Goal: Use online tool/utility: Utilize a website feature to perform a specific function

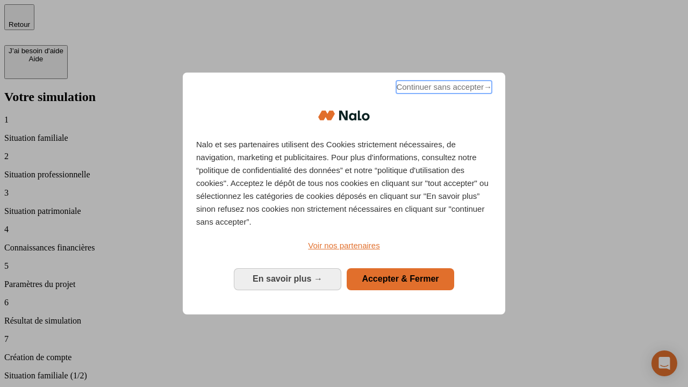
click at [443, 89] on span "Continuer sans accepter →" at bounding box center [444, 87] width 96 height 13
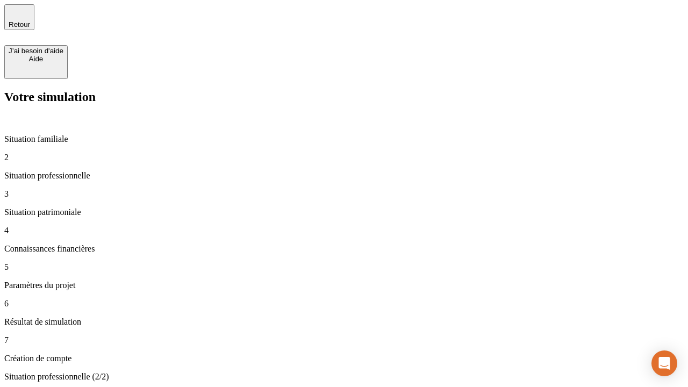
type input "30 000"
type input "1 000"
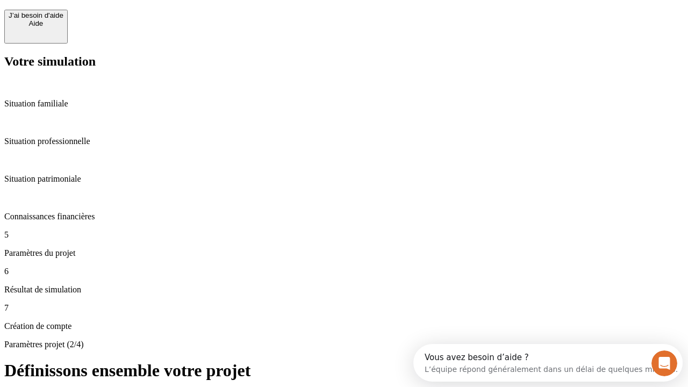
scroll to position [20, 0]
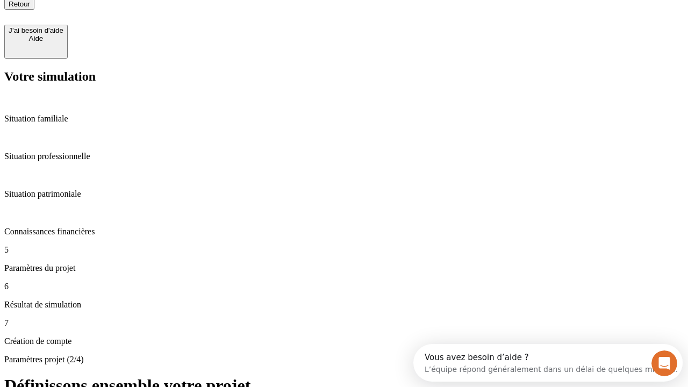
type input "65"
type input "5 000"
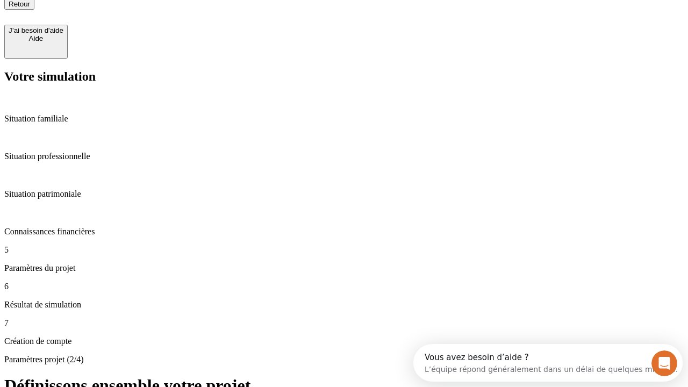
type input "640"
